Goal: Task Accomplishment & Management: Complete application form

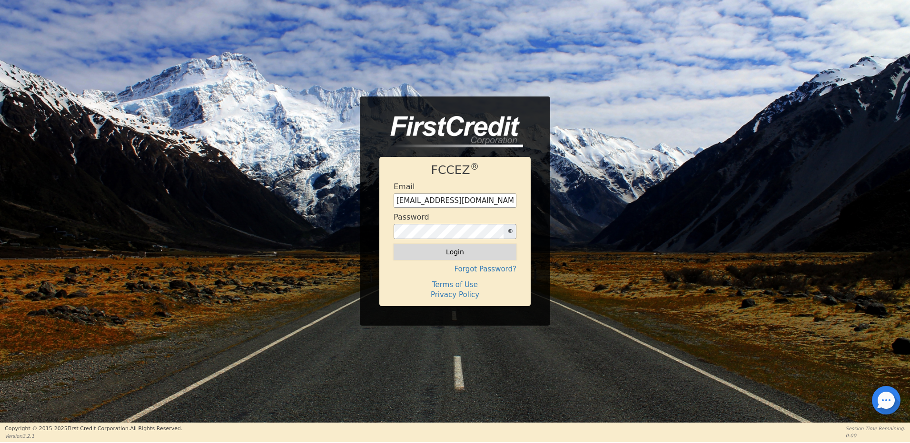
click at [443, 255] on button "Login" at bounding box center [454, 252] width 123 height 16
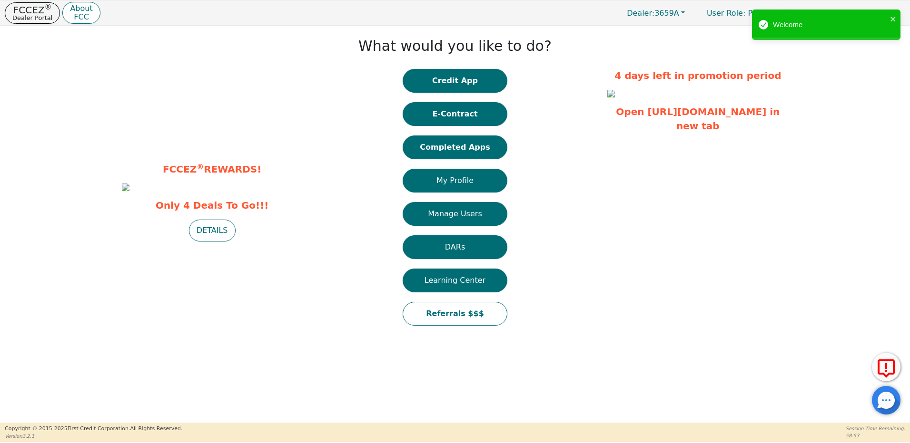
click at [456, 78] on button "Credit App" at bounding box center [454, 81] width 105 height 24
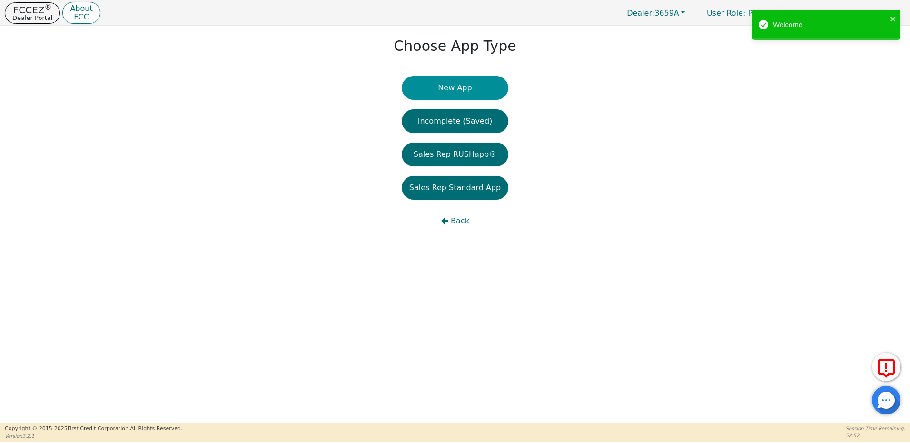
click at [453, 91] on button "New App" at bounding box center [455, 88] width 107 height 24
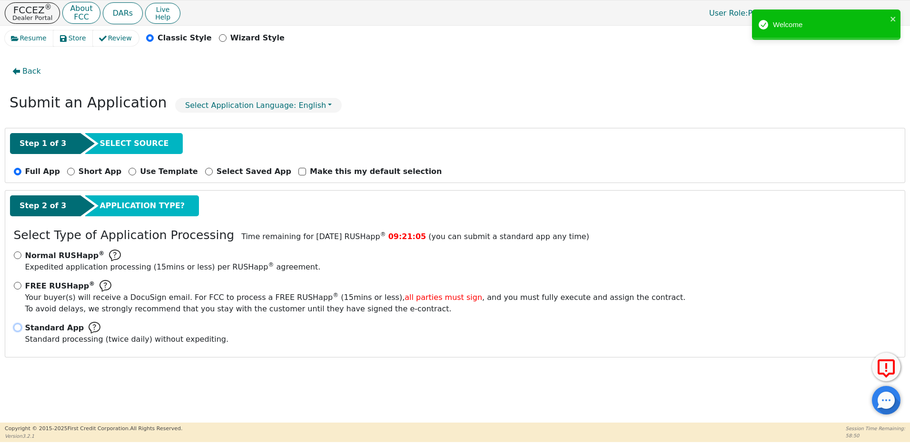
click at [19, 328] on input "Standard App Standard processing (twice daily) without expediting." at bounding box center [18, 328] width 8 height 8
radio input "true"
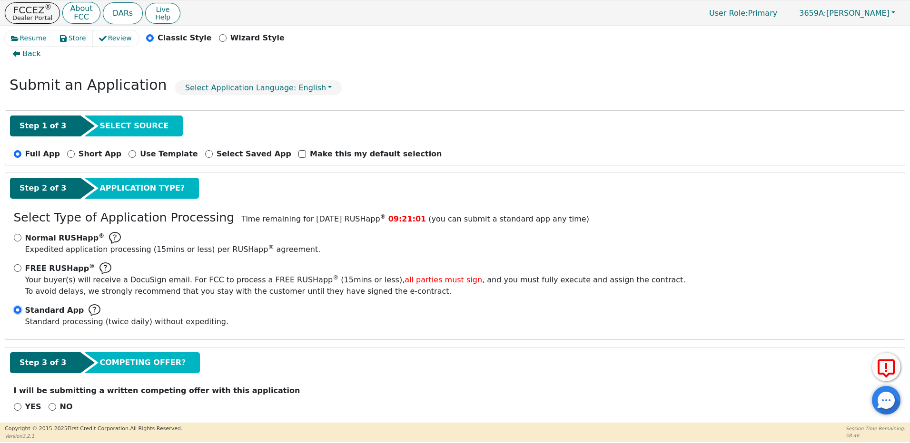
scroll to position [33, 0]
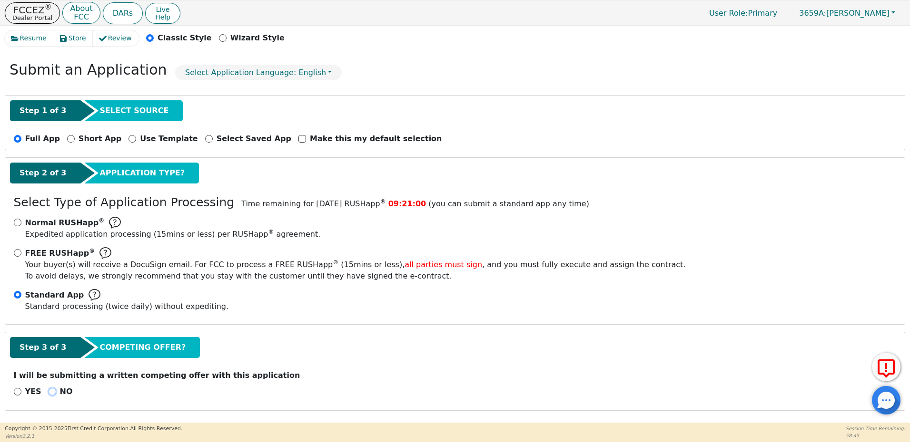
click at [49, 390] on input "NO" at bounding box center [53, 392] width 8 height 8
radio input "true"
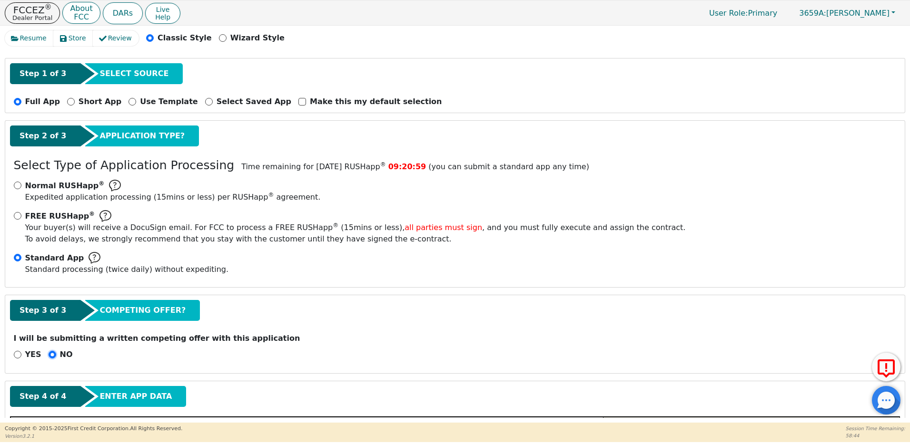
scroll to position [271, 0]
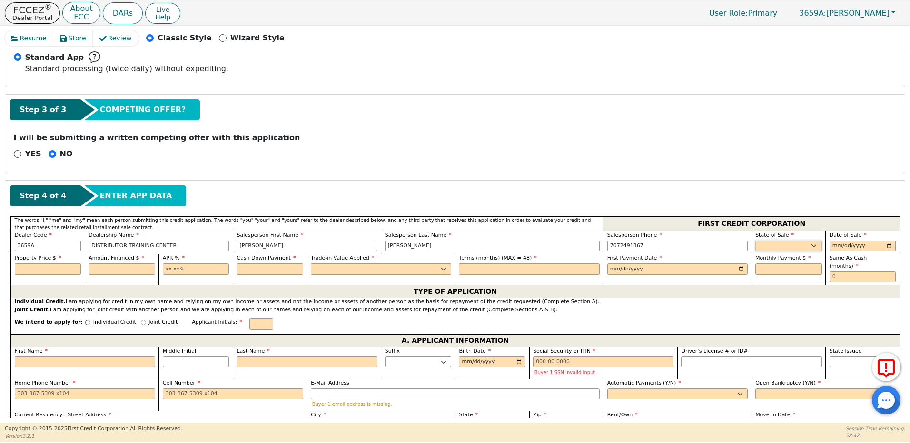
click at [767, 242] on select "AK AL AR AZ CA CO CT DC DE FL [GEOGRAPHIC_DATA] HI IA ID IL IN KS [GEOGRAPHIC_D…" at bounding box center [788, 246] width 67 height 11
select select "NM"
click at [755, 241] on select "AK AL AR AZ CA CO CT DC DE FL [GEOGRAPHIC_DATA] HI IA ID IL IN KS [GEOGRAPHIC_D…" at bounding box center [788, 246] width 67 height 11
click at [830, 247] on input "date" at bounding box center [862, 246] width 67 height 11
type input "[DATE]"
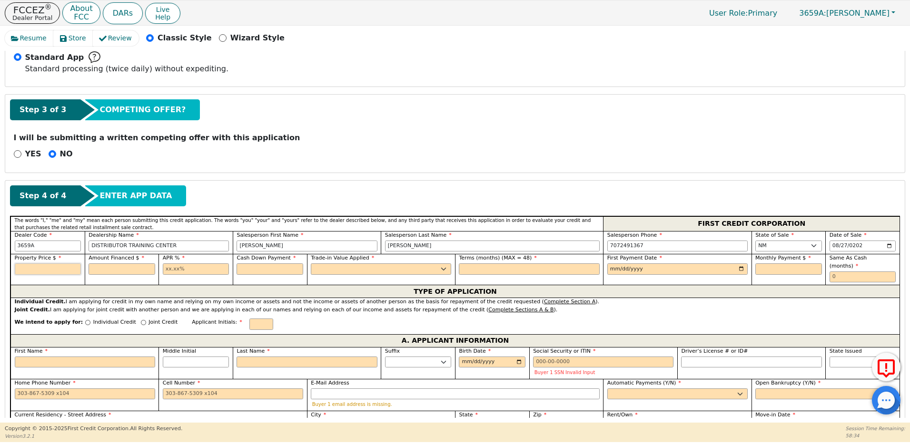
click at [71, 266] on input "text" at bounding box center [48, 269] width 67 height 11
type input "2400.00"
type input "25.98"
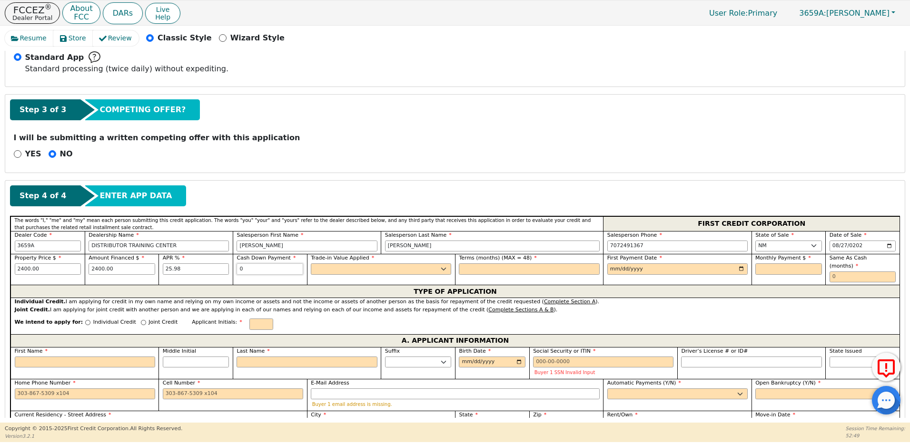
type input "0.00"
click at [320, 272] on select "Yes No" at bounding box center [381, 269] width 140 height 11
select select "y"
click at [311, 264] on select "Yes No" at bounding box center [381, 269] width 140 height 11
click at [489, 273] on input "text" at bounding box center [529, 269] width 140 height 11
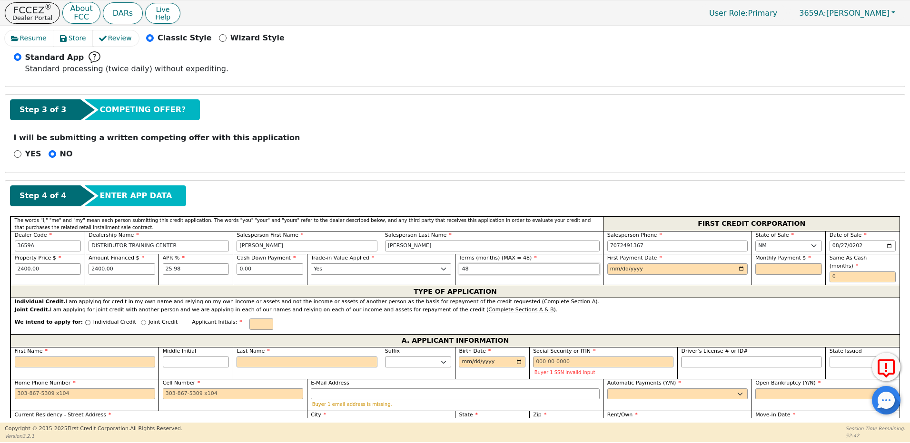
type input "48"
click at [612, 266] on input "date" at bounding box center [677, 269] width 140 height 11
type input "[DATE]"
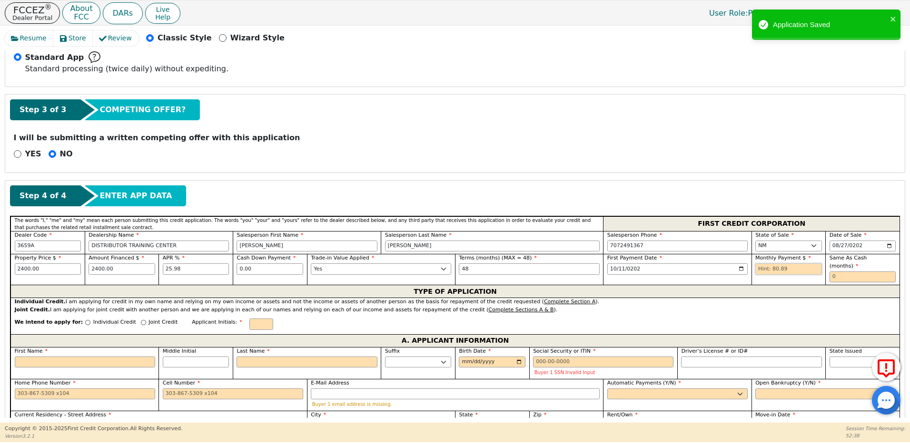
click at [767, 269] on input "text" at bounding box center [788, 269] width 67 height 11
type input "80.89"
click at [834, 272] on input "text" at bounding box center [862, 277] width 67 height 11
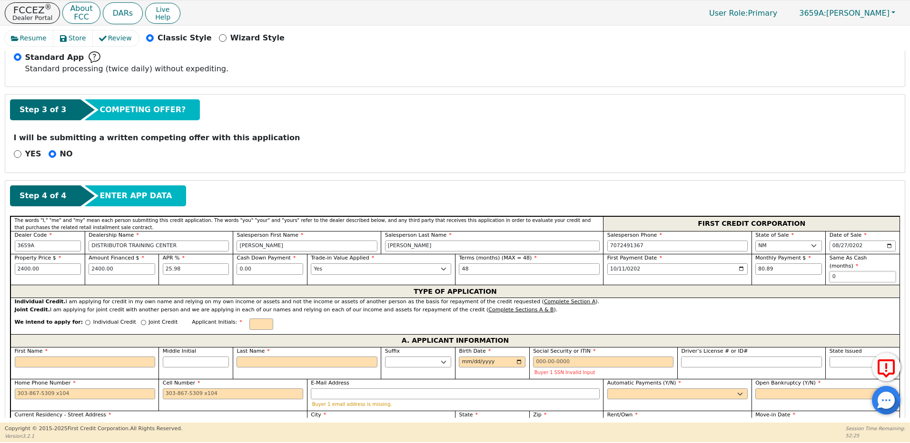
type input "0"
click at [85, 320] on input "Individual Credit" at bounding box center [87, 322] width 5 height 5
radio input "true"
click at [63, 357] on input "First Name" at bounding box center [85, 362] width 140 height 11
type input "J"
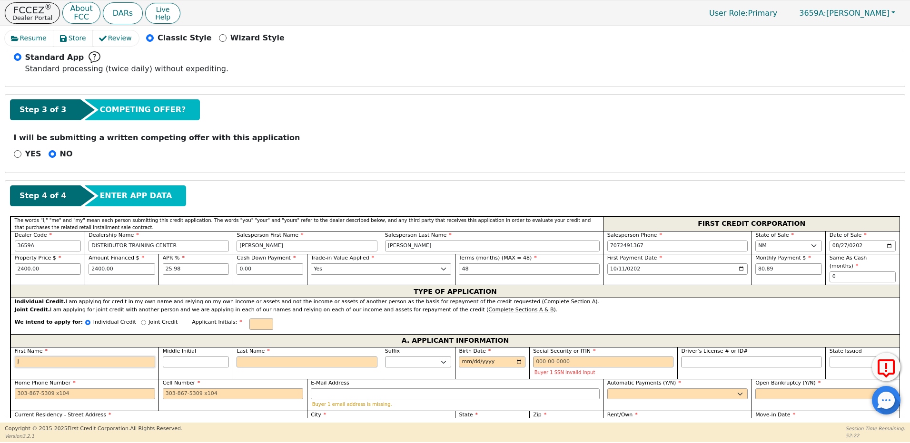
type input "J"
type input "Ji"
type input "[PERSON_NAME]"
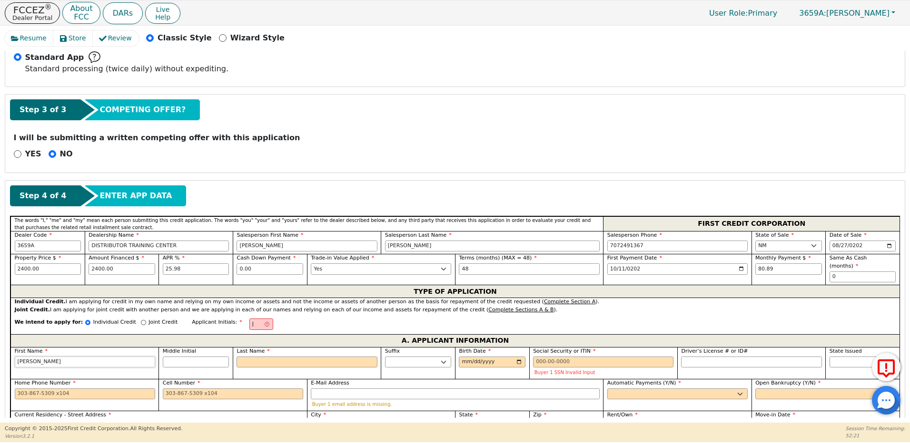
type input "[PERSON_NAME]"
type input "Jimm"
type input "Jimmi"
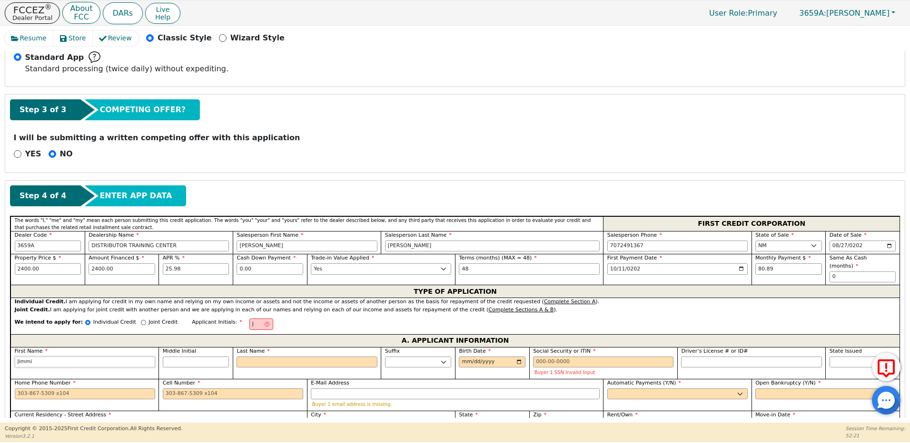
type input "[PERSON_NAME]"
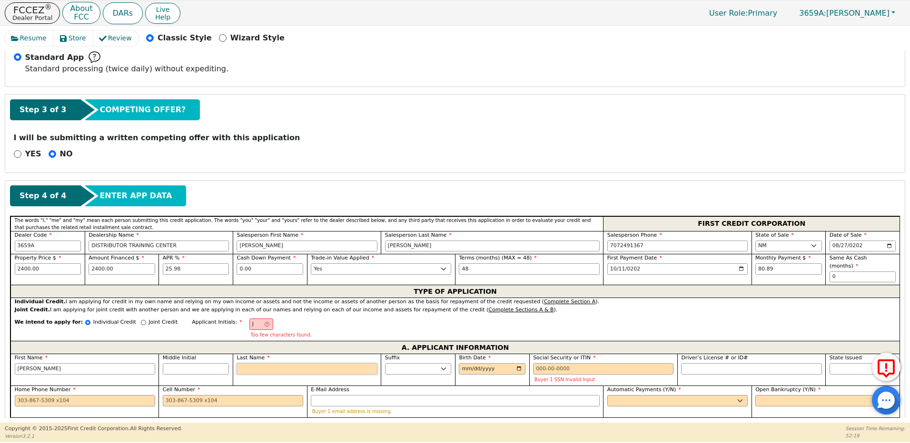
type input "JP"
type input "P"
type input "[PERSON_NAME]"
type input "Po"
type input "[PERSON_NAME]"
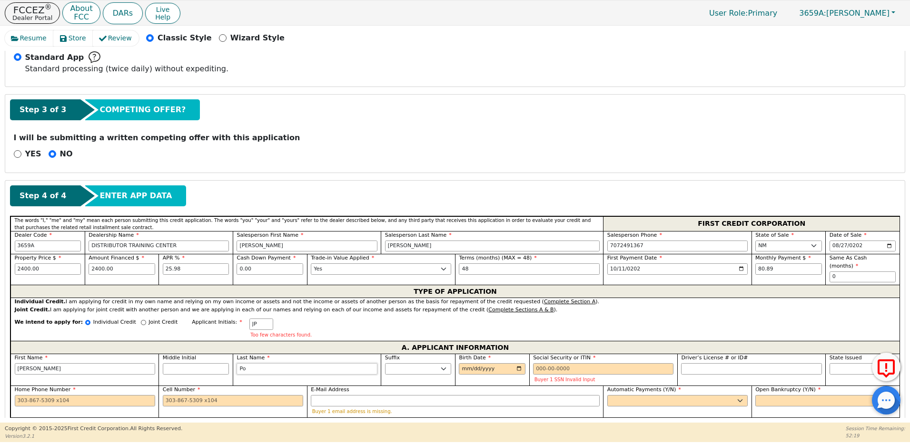
type input "Pow"
type input "[PERSON_NAME]"
type input "Power"
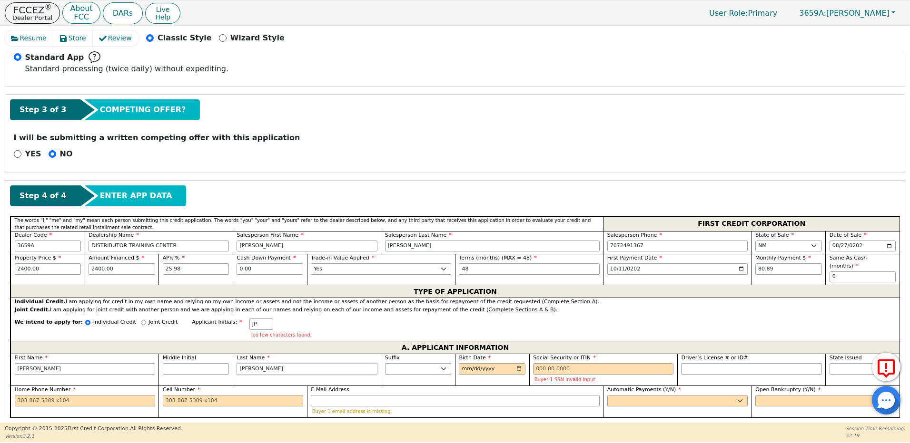
type input "[PERSON_NAME]"
type input "Powers"
type input "[PERSON_NAME]"
type input "Powers"
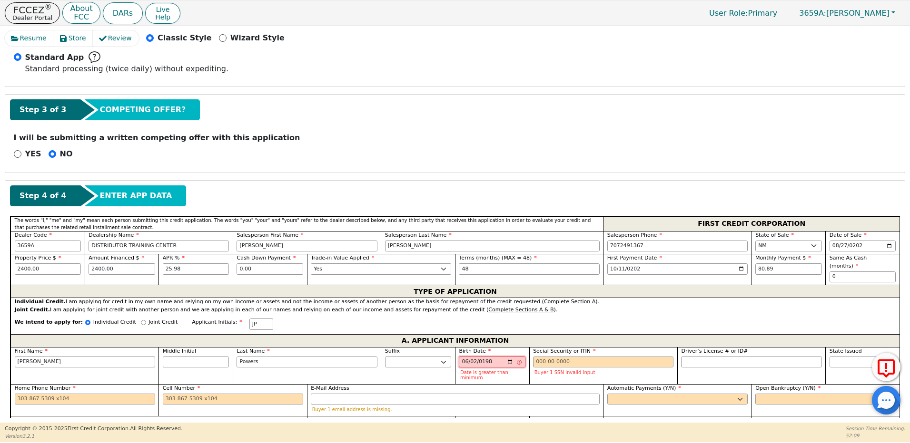
type input "[DATE]"
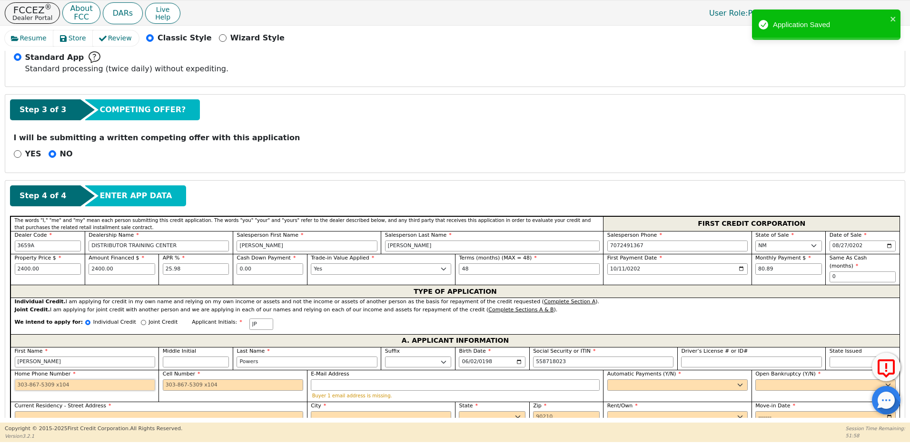
type input "***-**-8023"
click at [102, 380] on input "Home Phone Number" at bounding box center [85, 385] width 140 height 11
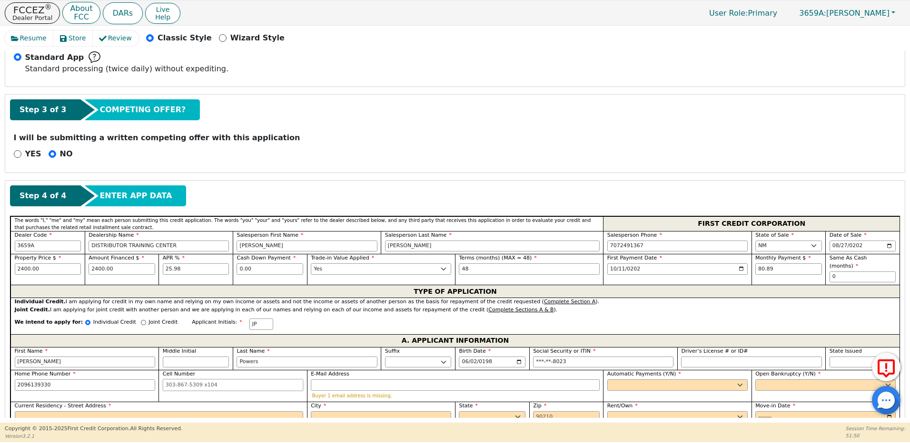
type input "[PHONE_NUMBER]"
click at [334, 380] on input "E-Mail Address" at bounding box center [455, 385] width 289 height 11
type input "[EMAIL_ADDRESS][DOMAIN_NAME]"
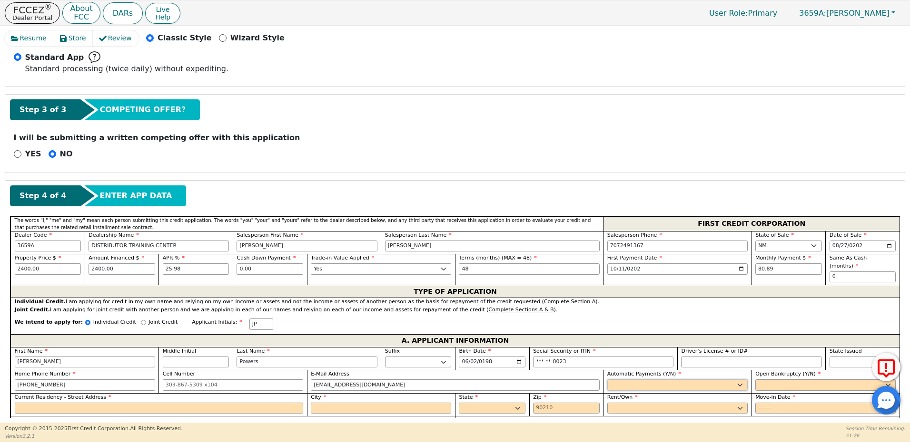
click at [613, 381] on select "Yes No" at bounding box center [677, 385] width 140 height 11
select select "y"
click at [607, 380] on select "Yes No" at bounding box center [677, 385] width 140 height 11
type input "[PERSON_NAME]"
click at [758, 380] on select "Yes No" at bounding box center [825, 385] width 140 height 11
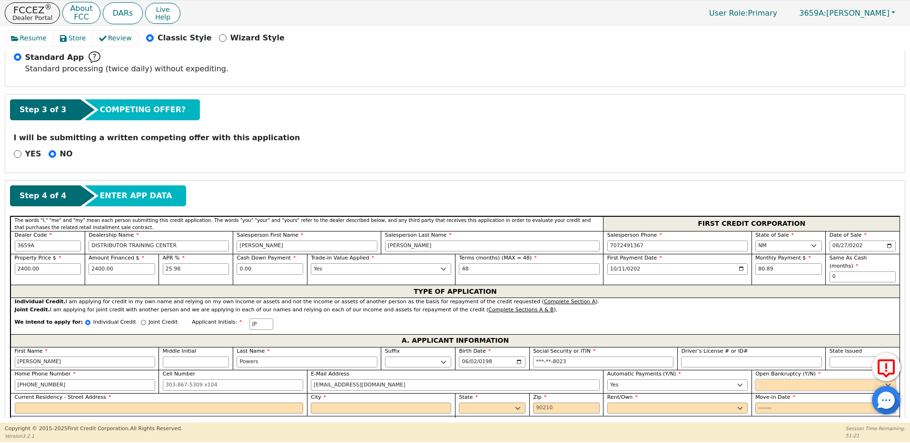
select select "n"
click at [755, 380] on select "Yes No" at bounding box center [825, 385] width 140 height 11
click at [104, 403] on input "Current Residency - Street Address" at bounding box center [159, 408] width 289 height 11
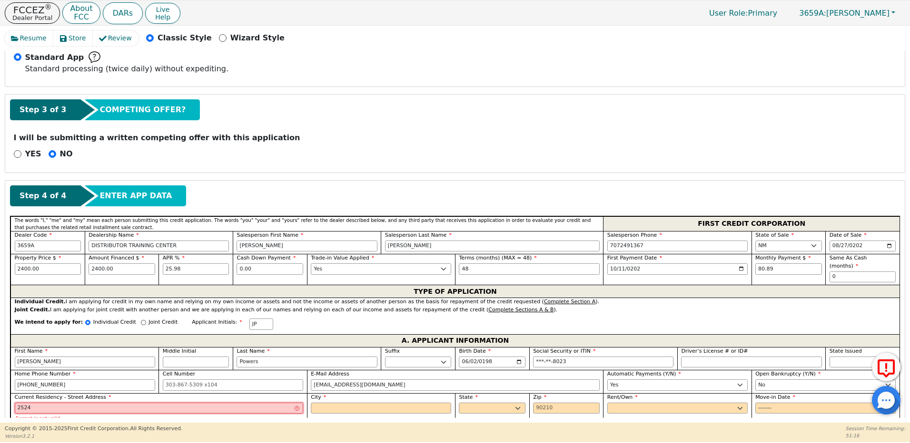
type input "[STREET_ADDRESS][PERSON_NAME]"
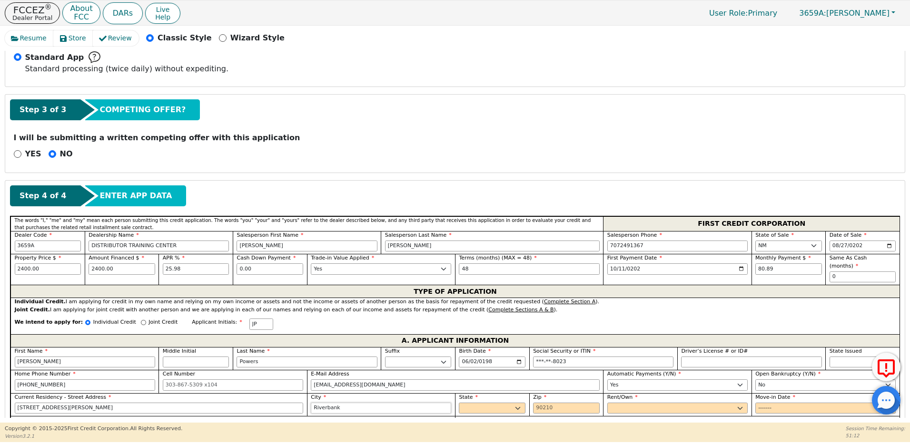
type input "Riverbank"
select select "CA"
type input "95367"
click at [623, 403] on select "Rent Own" at bounding box center [677, 408] width 140 height 11
select select "Rent"
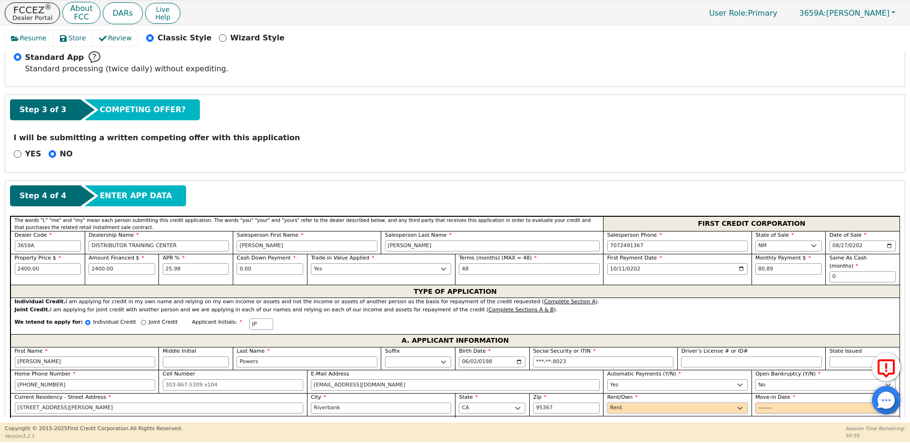
click at [607, 403] on select "Rent Own" at bounding box center [677, 408] width 140 height 11
click at [766, 403] on input "Move-in Date" at bounding box center [825, 408] width 140 height 11
click at [778, 403] on input "Move-in Date" at bounding box center [825, 408] width 140 height 11
click at [780, 403] on input "Move-in Date" at bounding box center [825, 408] width 140 height 11
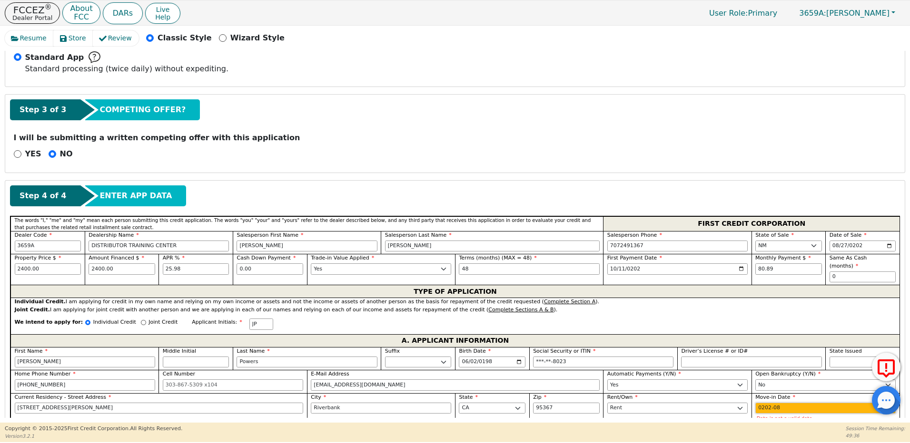
type input "2020-08"
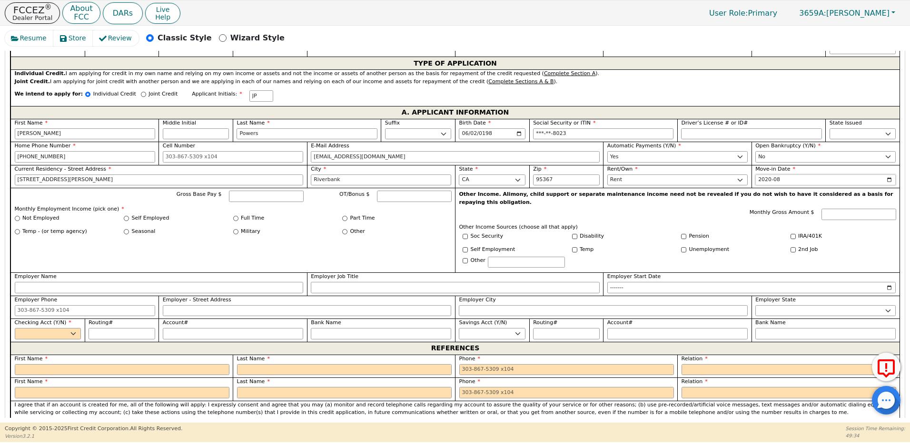
scroll to position [509, 0]
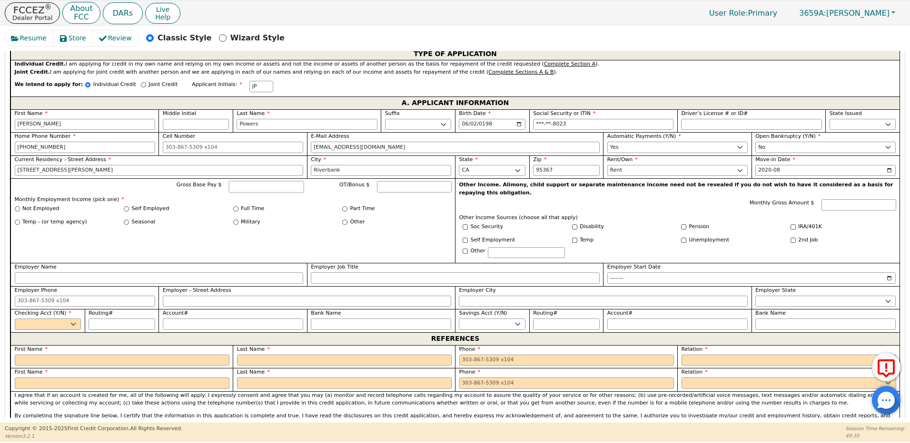
click at [265, 181] on input "Gross Base Pay $" at bounding box center [266, 186] width 75 height 11
type input "5000.00"
click at [235, 205] on div "Full Time" at bounding box center [287, 209] width 109 height 8
click at [235, 206] on input "Full Time" at bounding box center [235, 208] width 5 height 5
radio input "true"
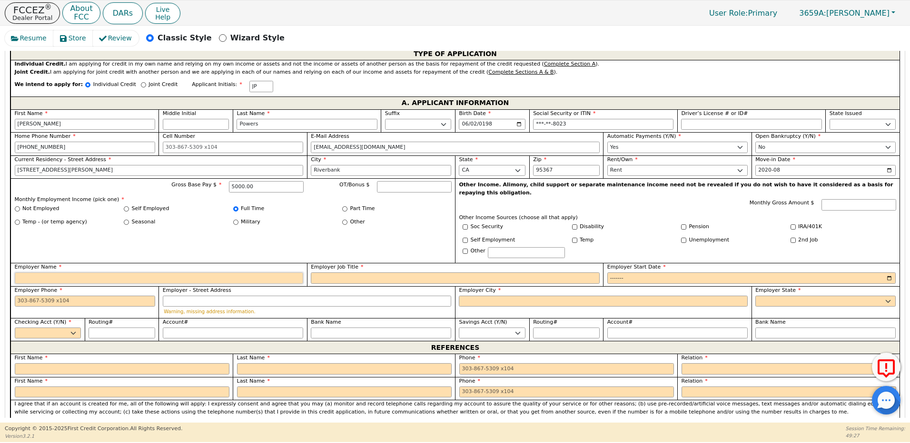
click at [69, 273] on input "Employer Name" at bounding box center [159, 278] width 289 height 11
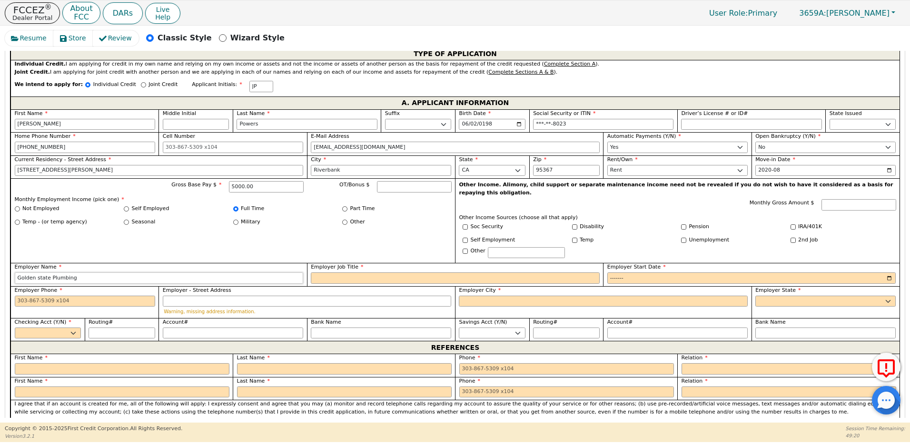
type input "Golden state Plumbing"
click at [364, 273] on input "Employer Job Title" at bounding box center [455, 278] width 289 height 11
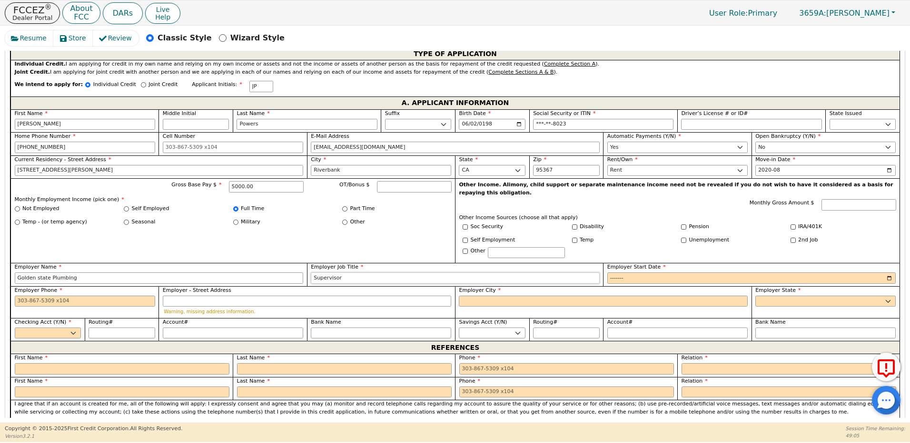
type input "Supervisor"
click at [631, 273] on input "Employer Start Date" at bounding box center [751, 278] width 289 height 11
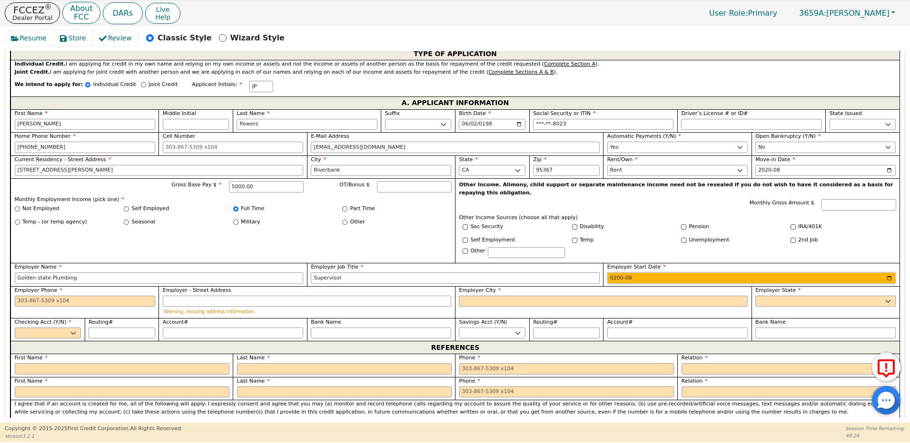
type input "2005-08"
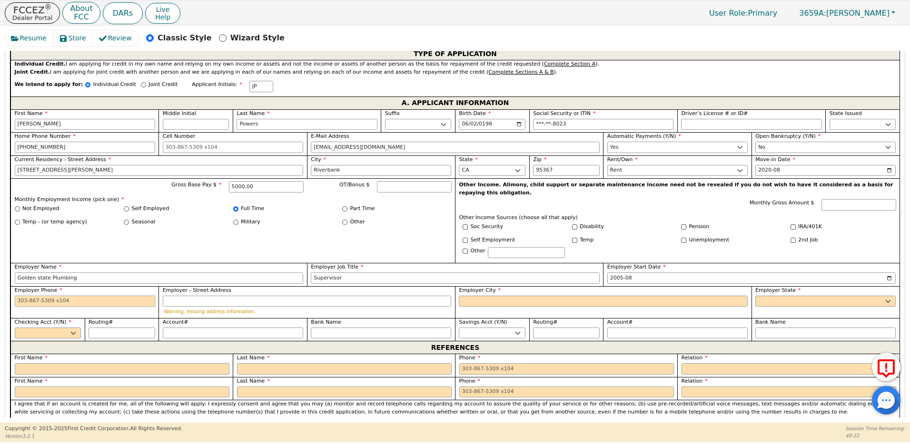
click at [123, 296] on input "Employer Phone" at bounding box center [85, 301] width 140 height 11
type input "2524"
click at [786, 165] on input "2020-08" at bounding box center [825, 170] width 140 height 11
click at [641, 273] on input "2005-08" at bounding box center [751, 278] width 289 height 11
click at [639, 273] on input "2005-08" at bounding box center [751, 278] width 289 height 11
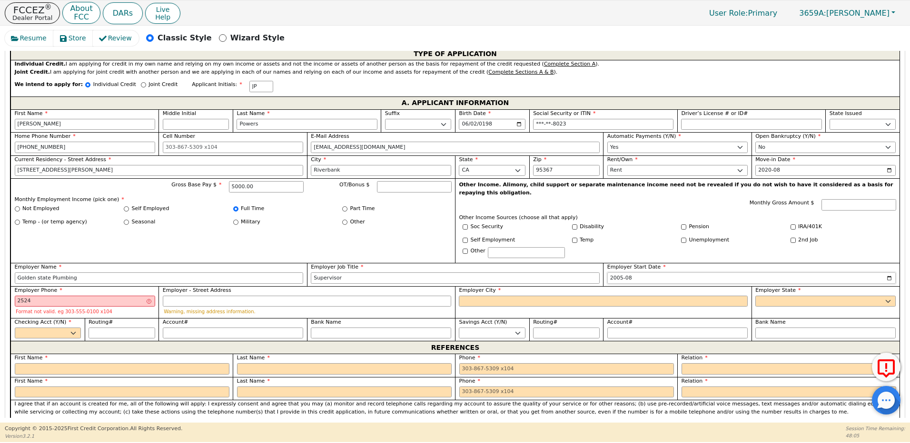
click at [637, 273] on input "2005-08" at bounding box center [751, 278] width 289 height 11
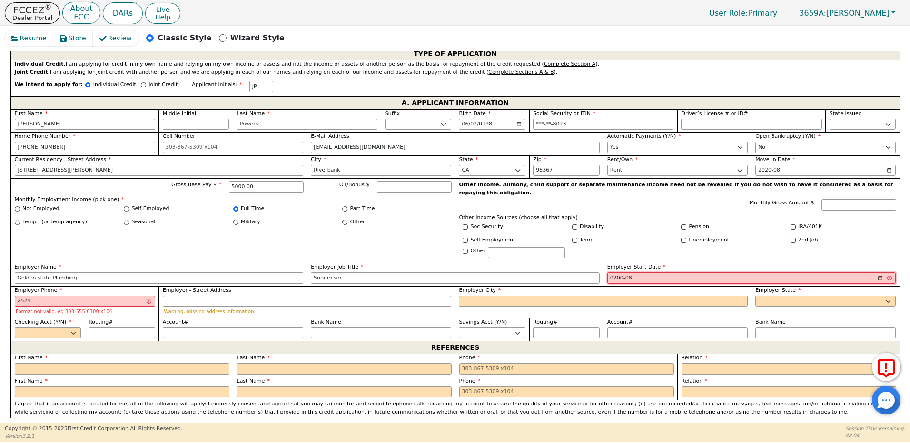
type input "2000-08"
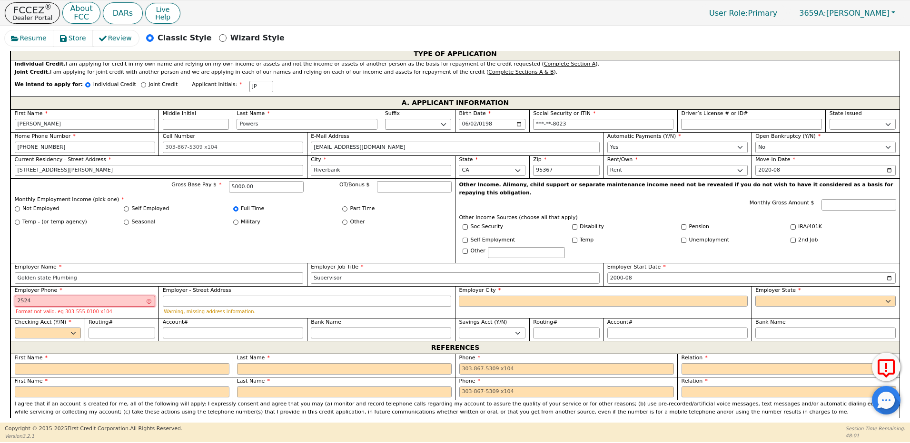
click at [48, 296] on input "2524" at bounding box center [85, 301] width 140 height 11
type input "2"
type input "[PHONE_NUMBER]"
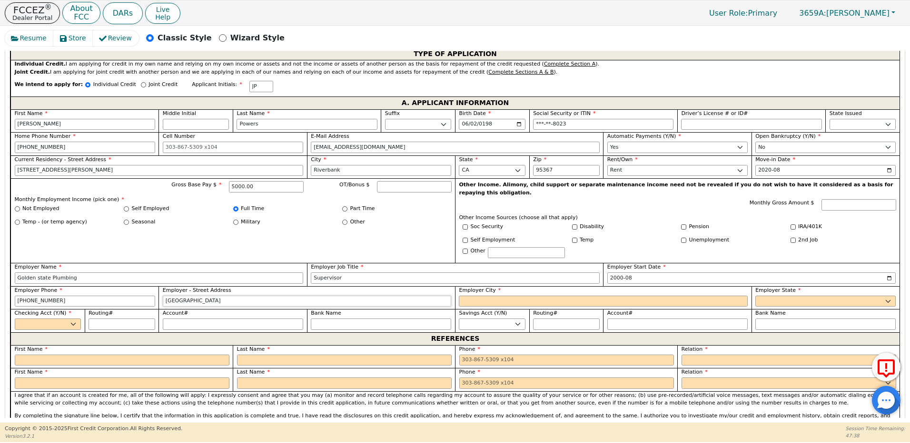
type input "[GEOGRAPHIC_DATA]"
drag, startPoint x: 107, startPoint y: 260, endPoint x: 6, endPoint y: 257, distance: 100.9
click at [477, 296] on input "Employer City" at bounding box center [603, 301] width 289 height 11
type input "Modesto"
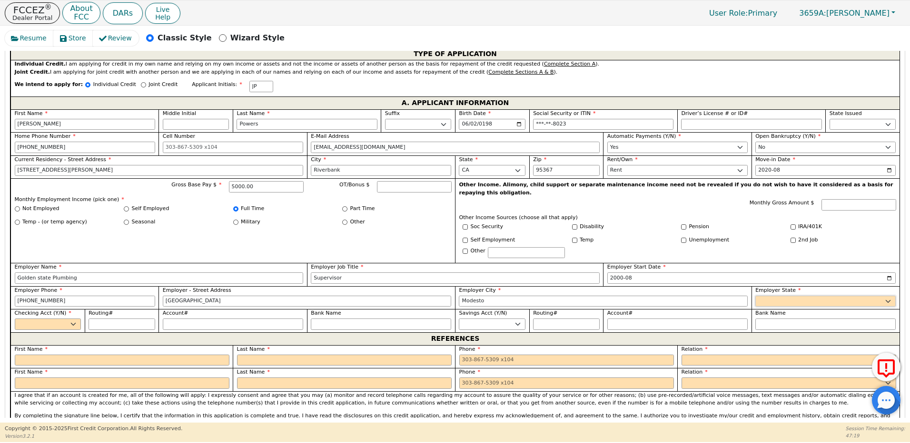
select select "CA"
click at [54, 319] on select "Yes No" at bounding box center [48, 324] width 67 height 11
select select "y"
click at [15, 319] on select "Yes No" at bounding box center [48, 324] width 67 height 11
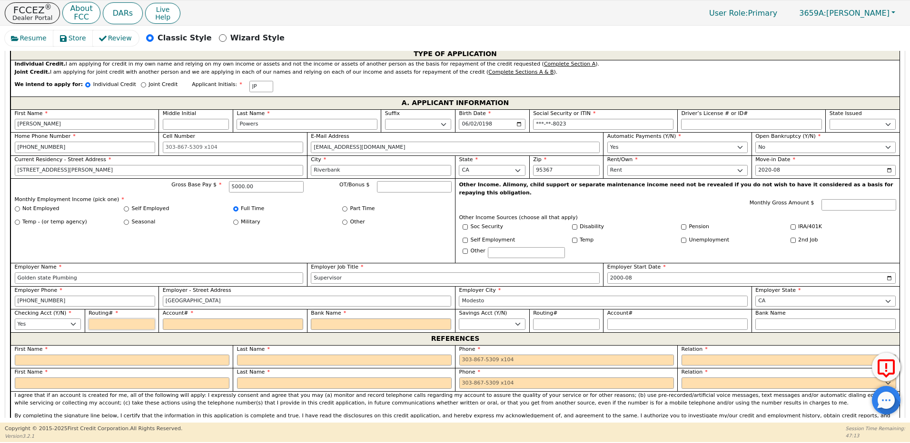
click at [105, 319] on input "Routing#" at bounding box center [121, 324] width 67 height 11
type input "0"
type input "*"
type input "02"
type input "**"
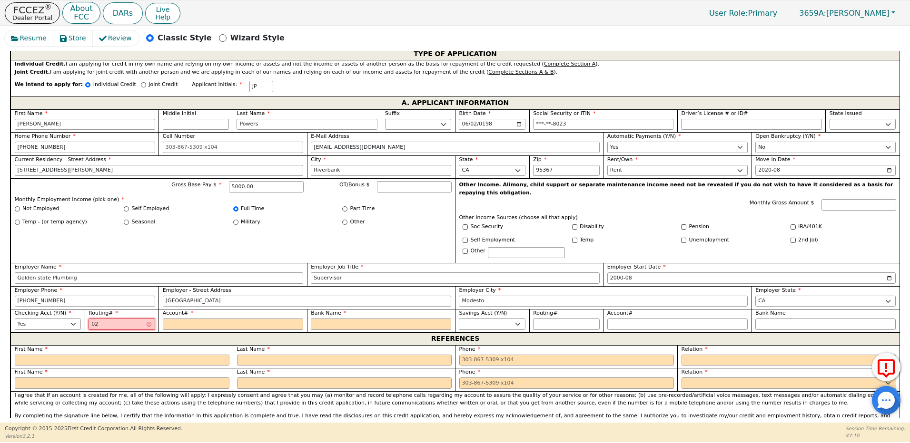
type input "026"
type input "***"
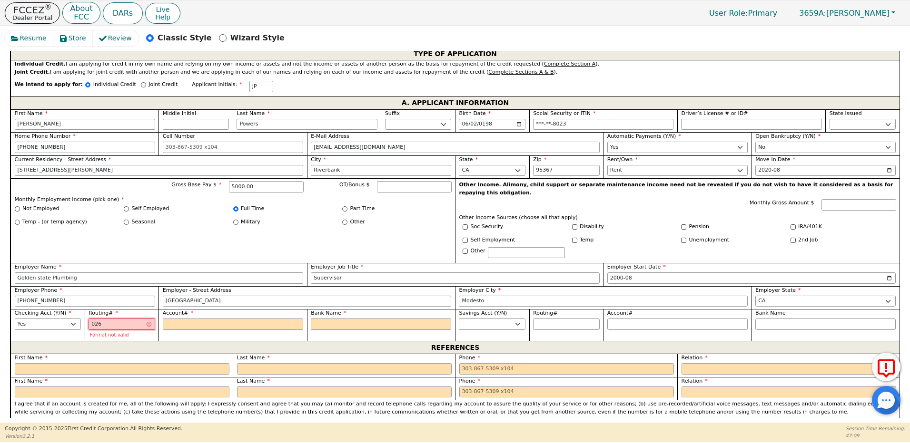
type input "0260"
type input "****"
type input "02600"
type input "*****"
type input "026009"
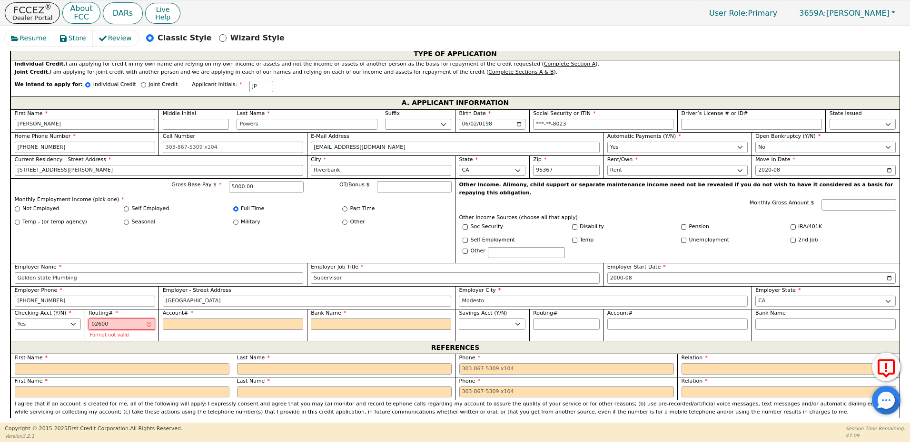
type input "******"
type input "0260095"
type input "*******"
type input "02600959"
type input "********"
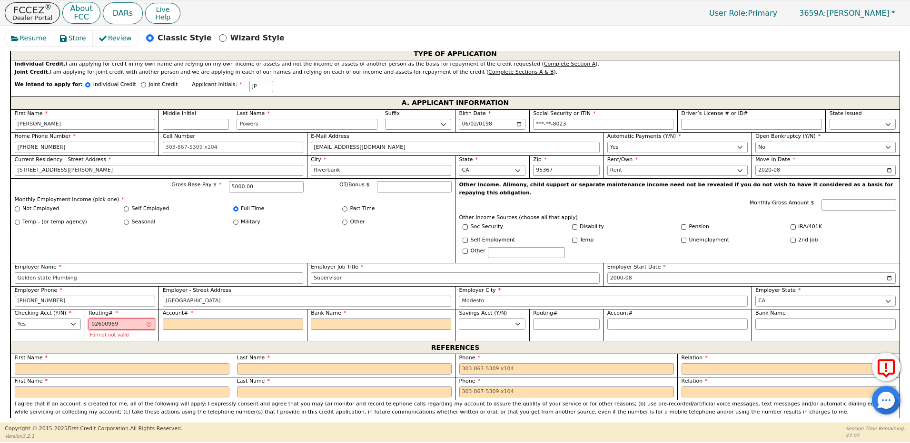
type input "026009593"
type input "*********"
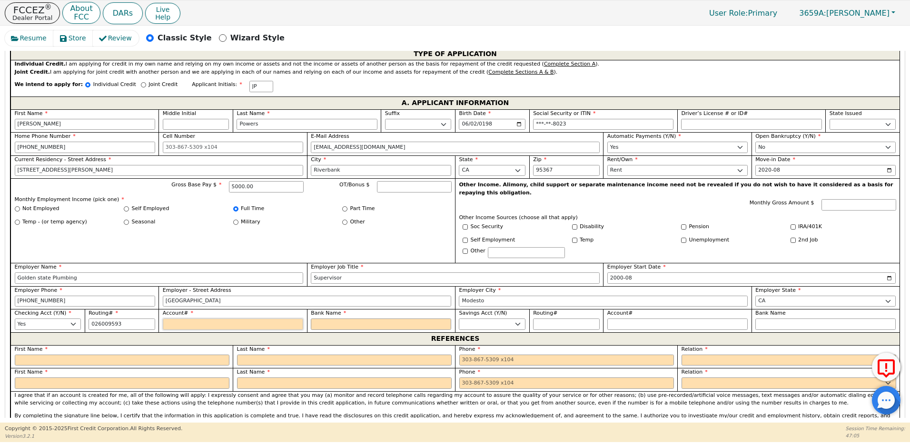
type input "*********"
click at [176, 319] on input "Account#" at bounding box center [233, 324] width 140 height 11
type input "3"
type input "*"
type input "32"
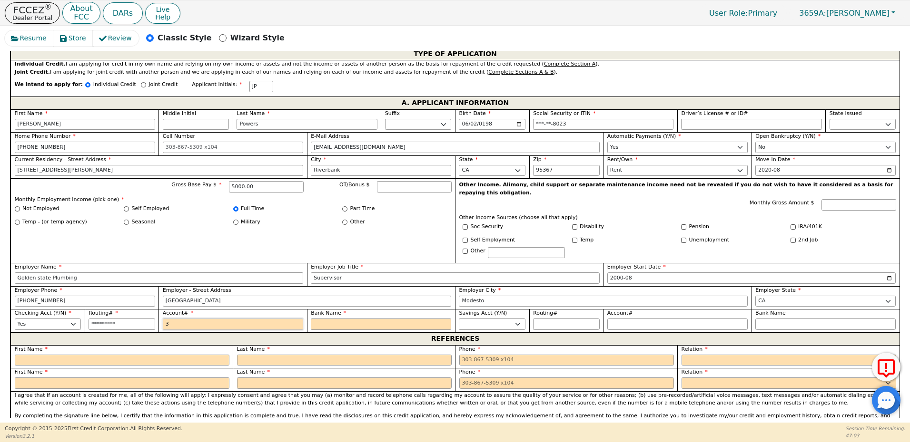
type input "**"
type input "325"
type input "***"
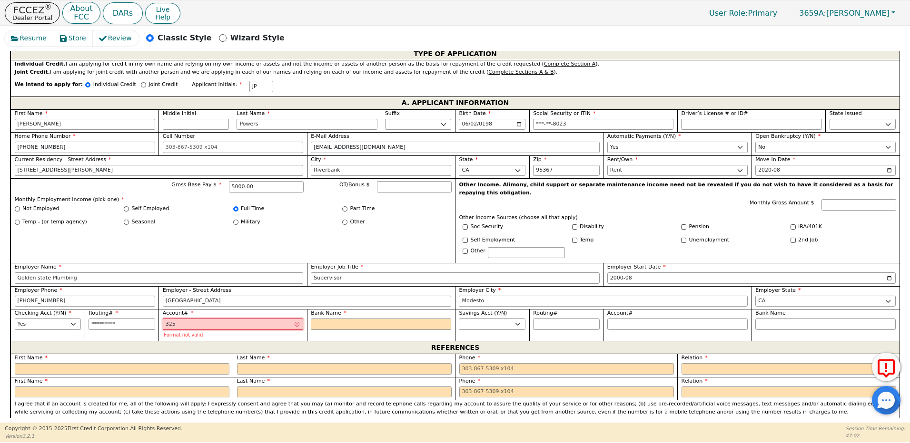
type input "3250"
type input "****"
type input "32503"
type input "*****"
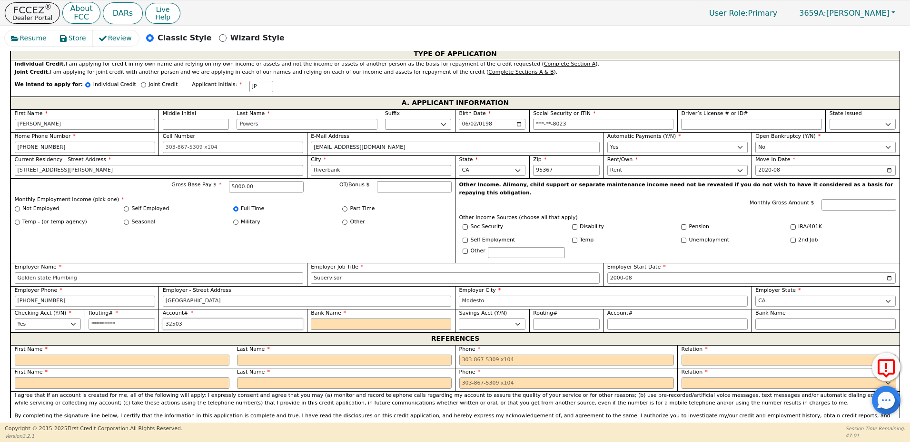
type input "325037"
type input "******"
type input "3250377"
type input "*******"
type input "32503773"
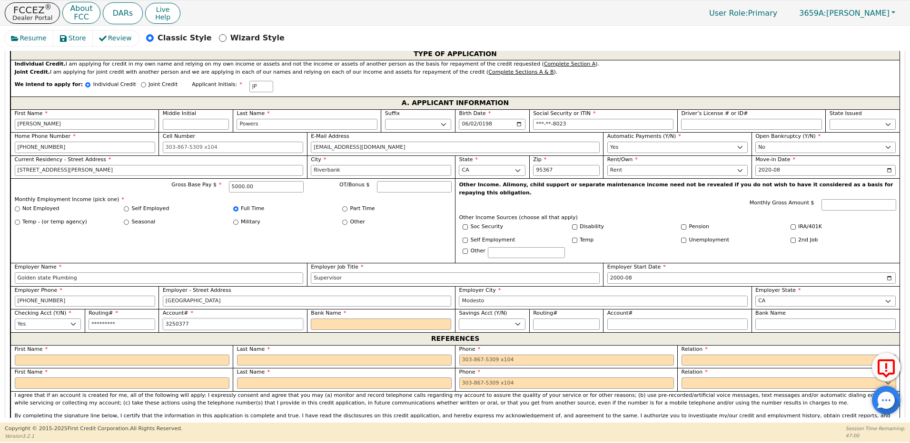
type input "********"
type input "325037738"
type input "*********"
type input "3250377381"
type input "**********"
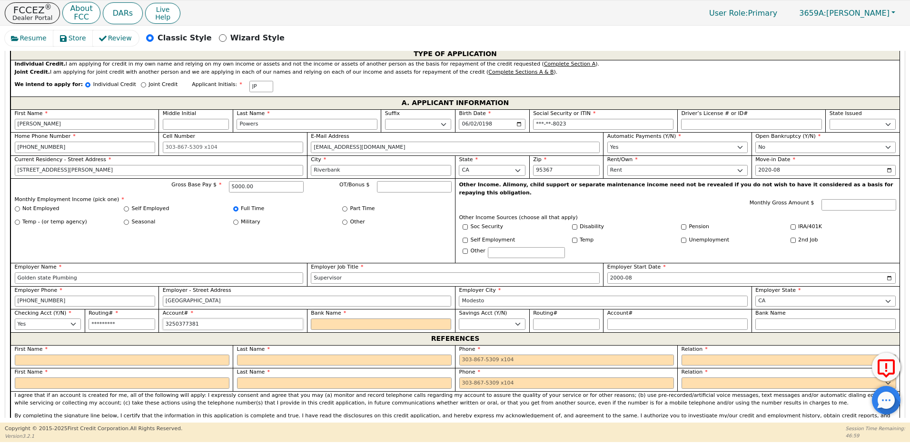
type input "32503773811"
type input "**********"
type input "325037738114"
type input "**********"
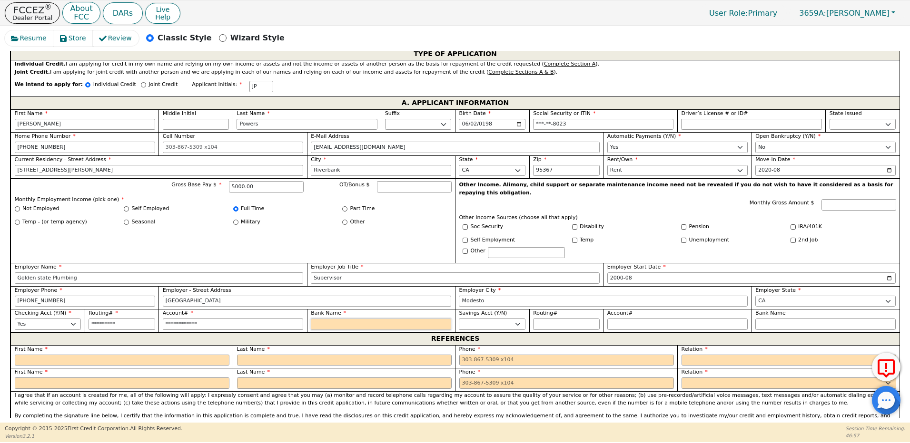
click at [354, 319] on input "Bank Name" at bounding box center [381, 324] width 140 height 11
type input "B"
type input "BO"
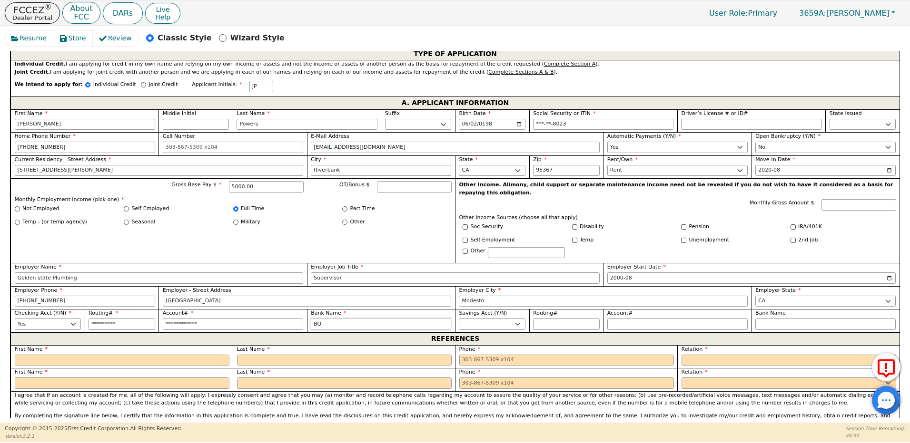
type input "BOF"
type input "BOFA"
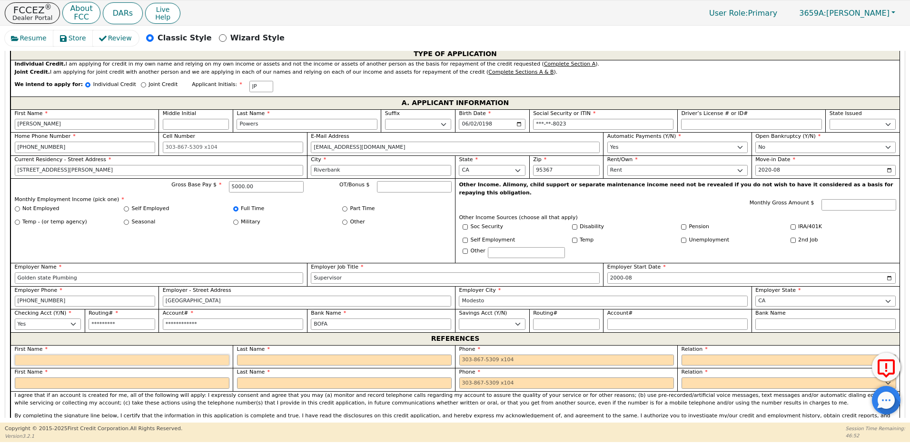
click at [56, 355] on input "text" at bounding box center [122, 360] width 215 height 11
type input "[PERSON_NAME]"
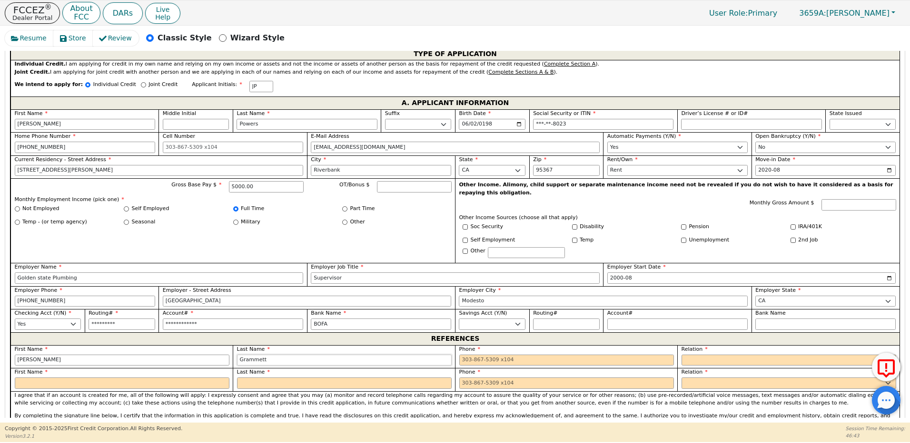
type input "Grammett"
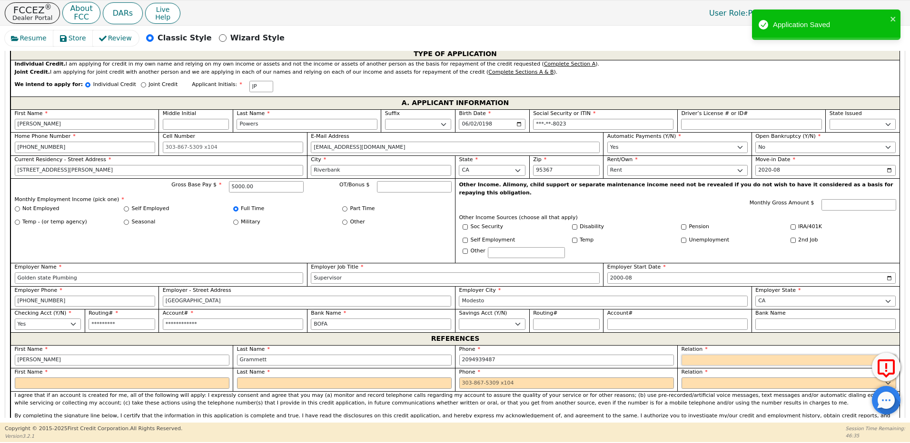
type input "[PHONE_NUMBER]"
click at [692, 355] on select "FATHER MOTHER SISTER BROTHER DAUGHTER SON CO-WORKER NEIGHBOR FRIEND COUSIN G-MO…" at bounding box center [788, 360] width 215 height 11
select select "MOTHER"
click at [681, 355] on select "FATHER MOTHER SISTER BROTHER DAUGHTER SON CO-WORKER NEIGHBOR FRIEND COUSIN G-MO…" at bounding box center [788, 360] width 215 height 11
click at [56, 378] on input "text" at bounding box center [122, 383] width 215 height 11
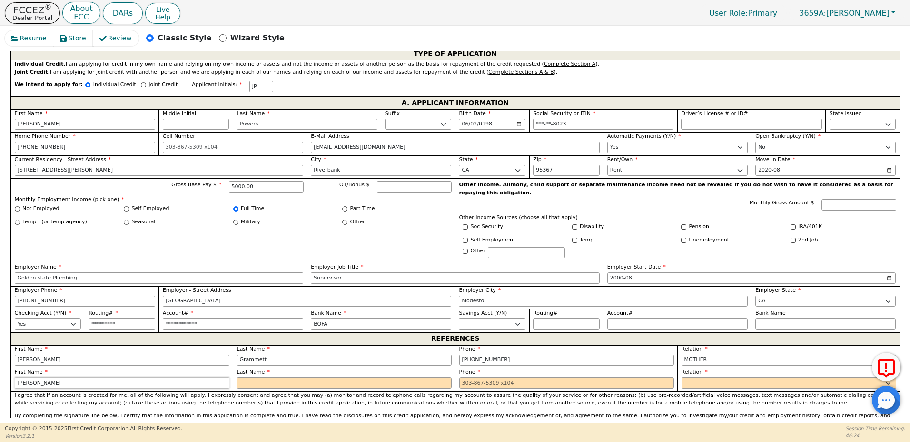
type input "[PERSON_NAME]"
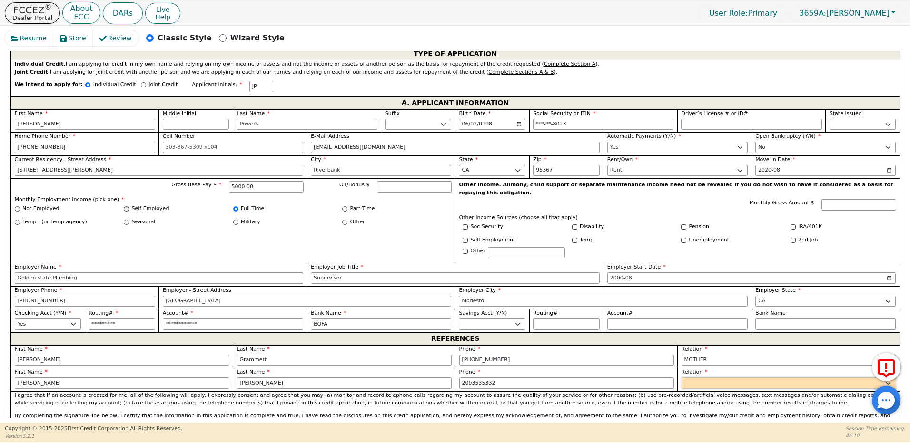
type input "[PHONE_NUMBER]"
drag, startPoint x: 687, startPoint y: 369, endPoint x: 697, endPoint y: 371, distance: 9.2
click at [686, 378] on select "FATHER MOTHER SISTER BROTHER DAUGHTER SON CO-WORKER NEIGHBOR FRIEND COUSIN G-MO…" at bounding box center [788, 383] width 215 height 11
select select "FRIEND"
click at [681, 378] on select "FATHER MOTHER SISTER BROTHER DAUGHTER SON CO-WORKER NEIGHBOR FRIEND COUSIN G-MO…" at bounding box center [788, 383] width 215 height 11
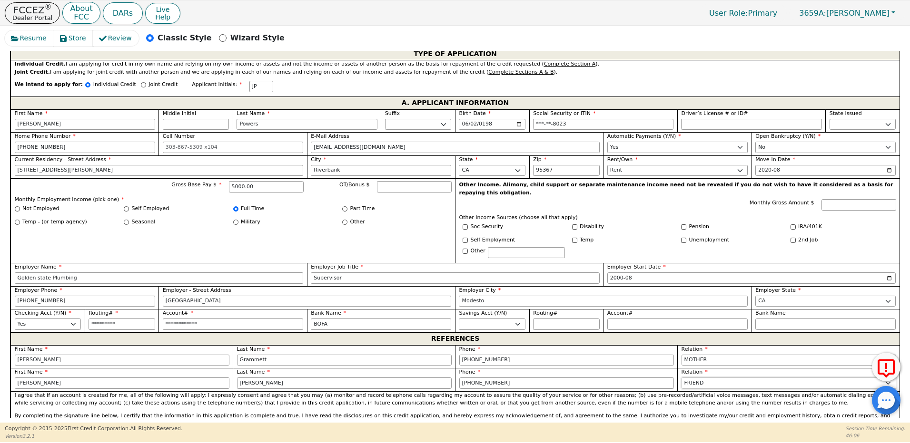
click at [681, 378] on select "FATHER MOTHER SISTER BROTHER DAUGHTER SON CO-WORKER NEIGHBOR FRIEND COUSIN G-MO…" at bounding box center [788, 383] width 215 height 11
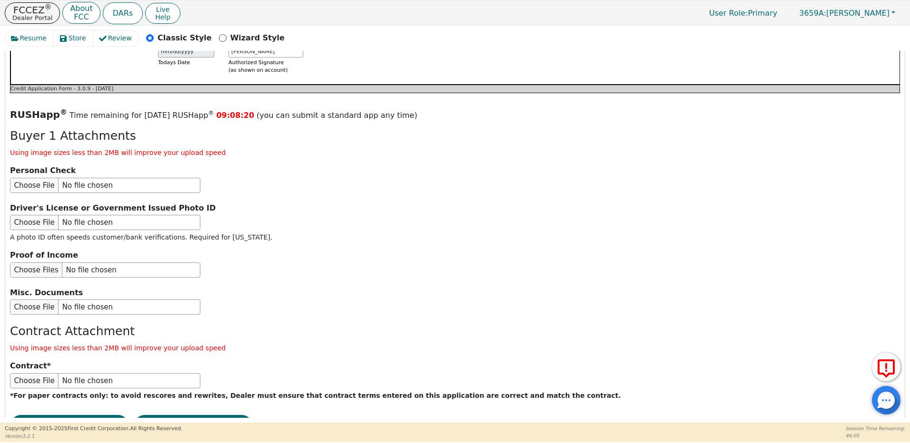
scroll to position [1063, 0]
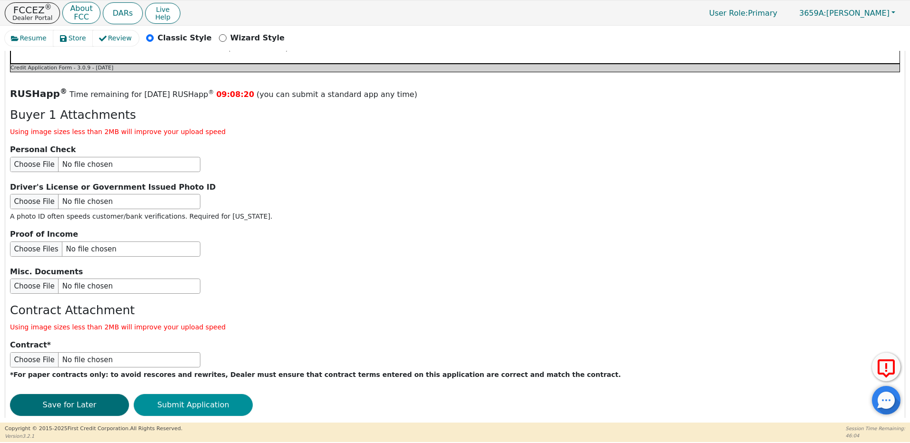
click at [221, 394] on button "Submit Application" at bounding box center [193, 405] width 119 height 22
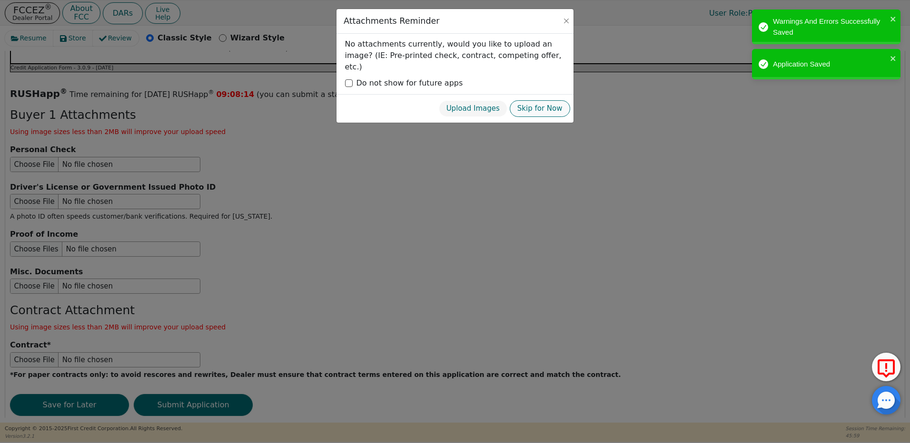
click at [543, 101] on button "Skip for Now" at bounding box center [540, 108] width 60 height 17
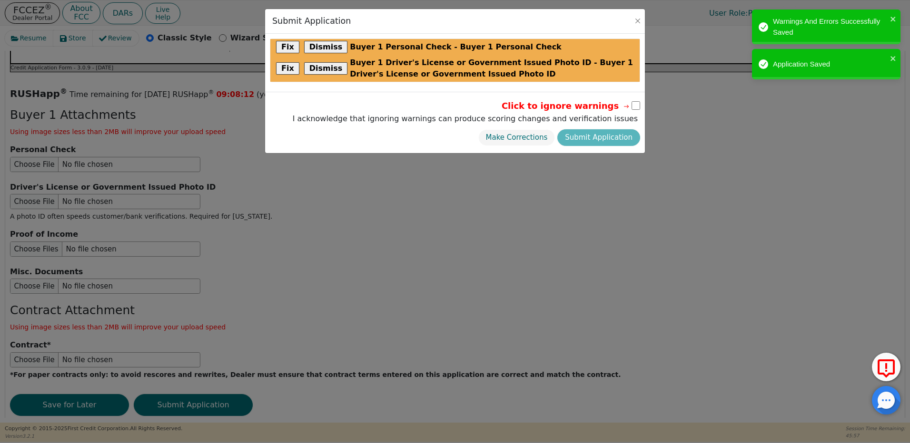
click at [635, 104] on input "checkbox" at bounding box center [635, 105] width 9 height 9
checkbox input "true"
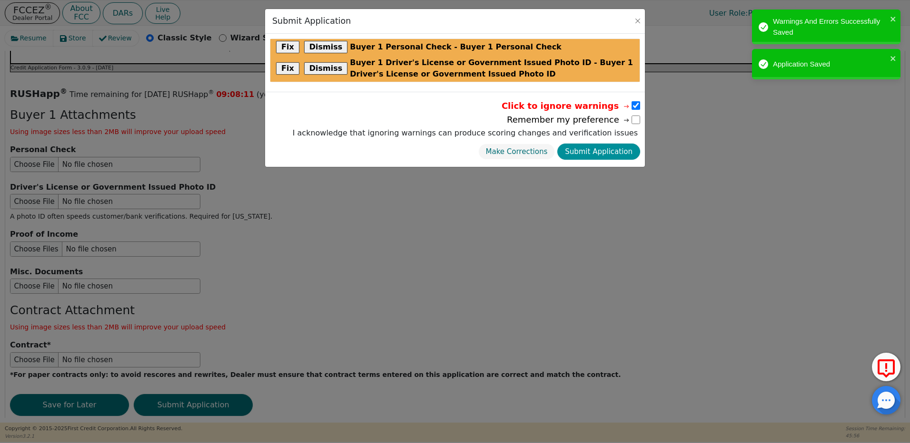
click at [611, 152] on button "Submit Application" at bounding box center [598, 152] width 83 height 17
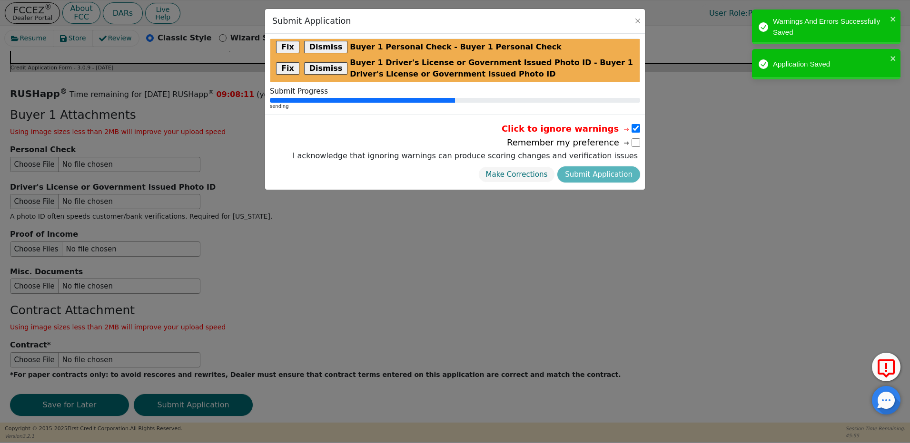
radio input "false"
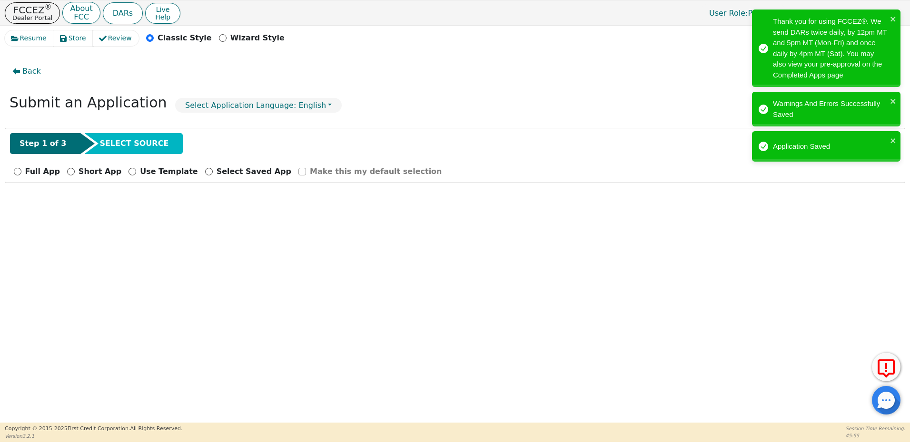
scroll to position [0, 0]
